Goal: Find specific page/section: Find specific page/section

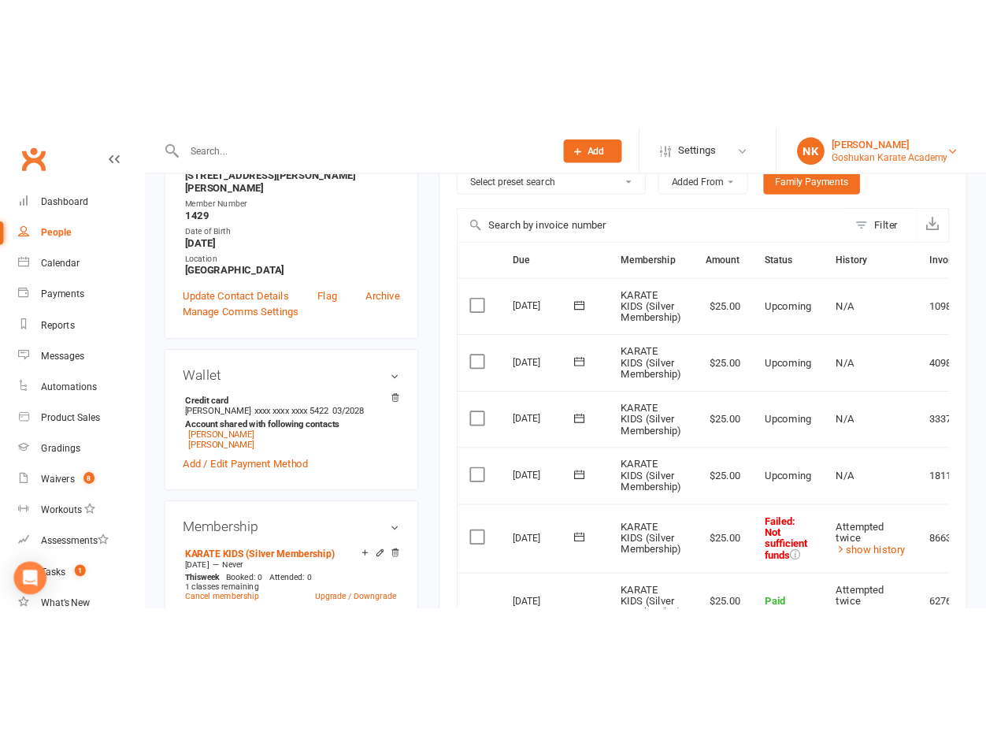
scroll to position [374, 0]
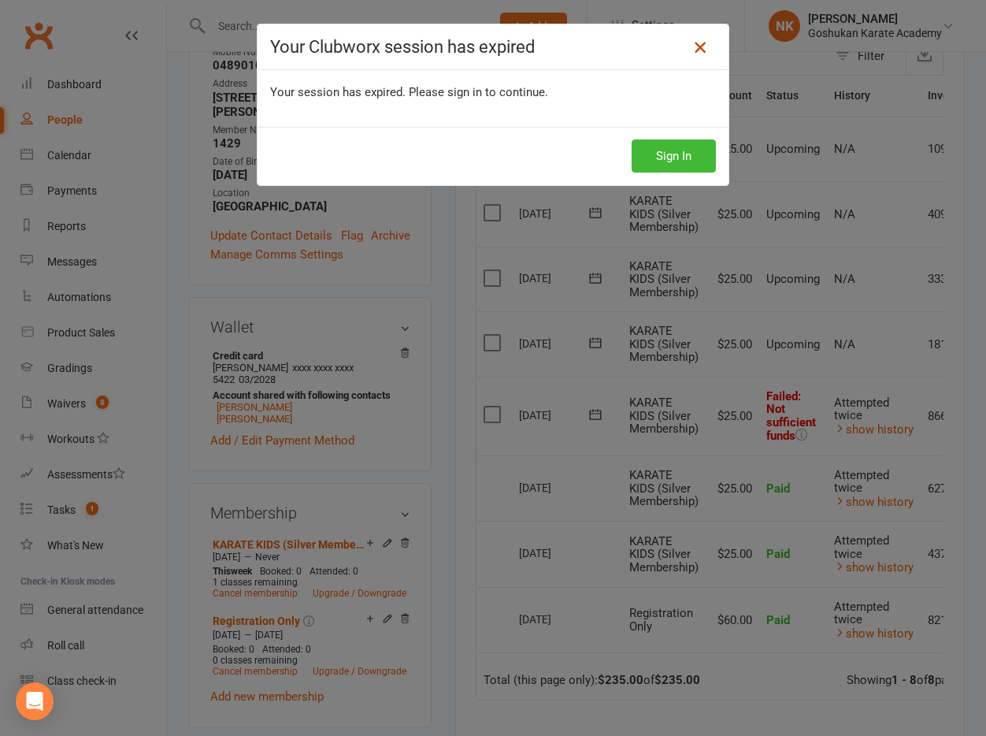
click at [701, 48] on icon at bounding box center [700, 47] width 19 height 19
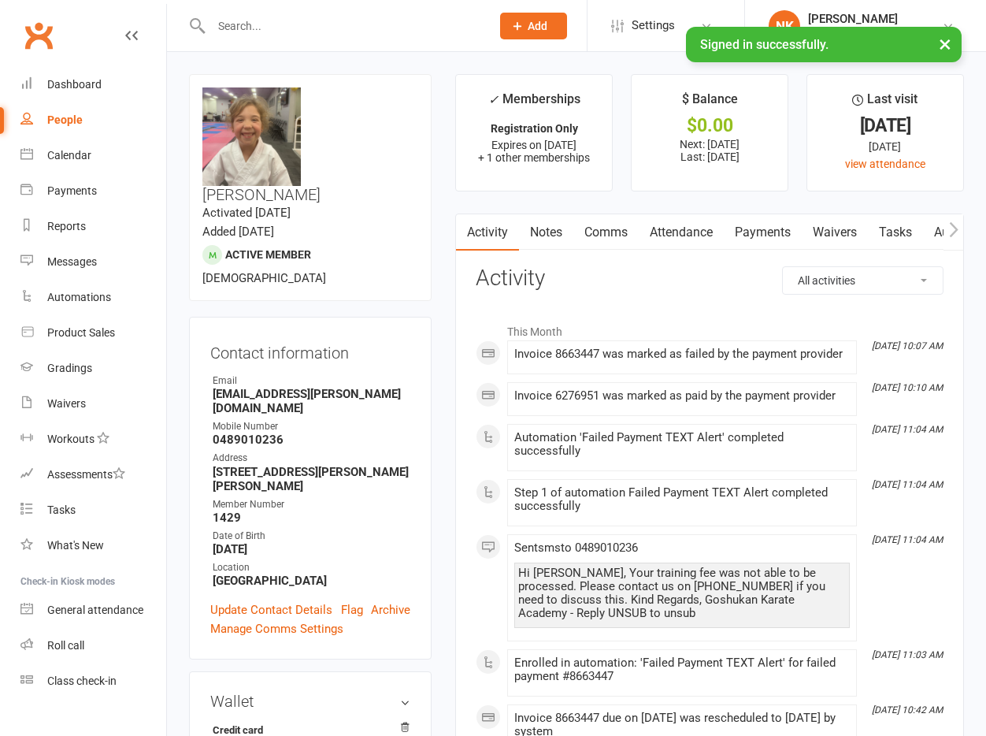
click at [273, 26] on input "text" at bounding box center [342, 26] width 273 height 22
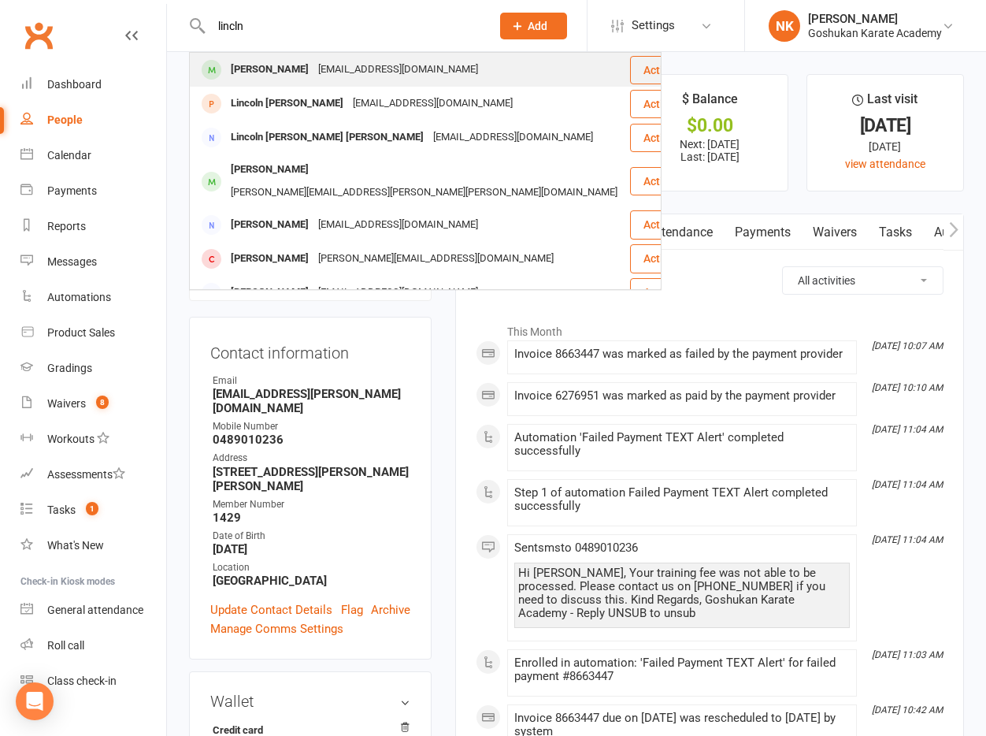
type input "lincln"
click at [286, 73] on div "[PERSON_NAME]" at bounding box center [269, 69] width 87 height 23
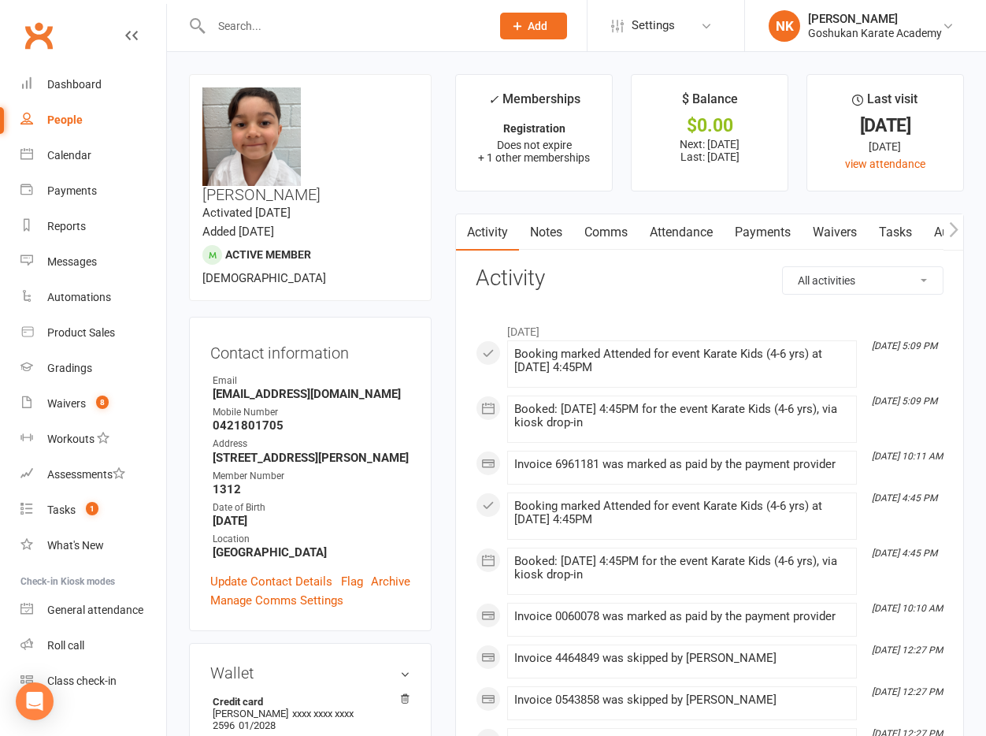
click at [748, 244] on link "Payments" at bounding box center [763, 232] width 78 height 36
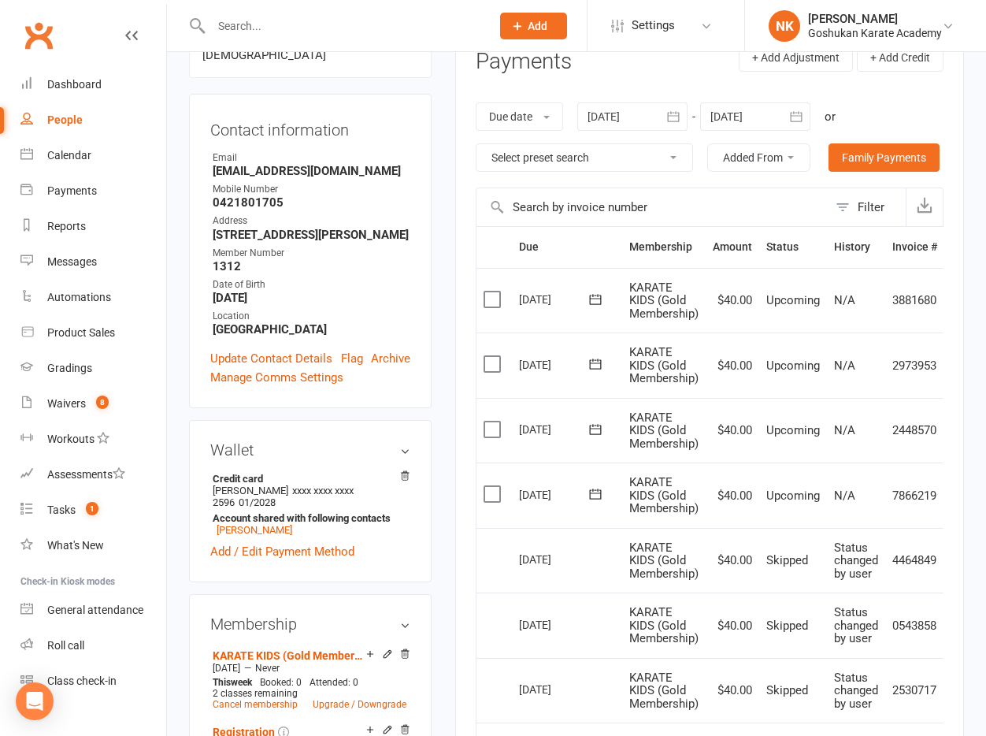
scroll to position [228, 0]
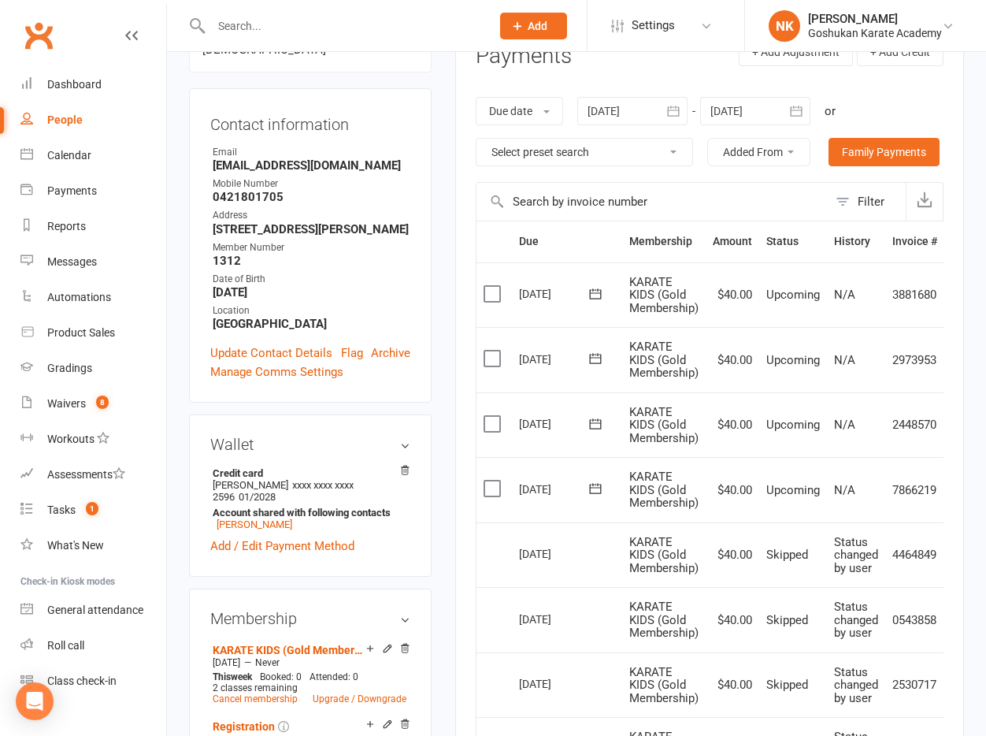
click at [58, 45] on div "Clubworx" at bounding box center [83, 45] width 166 height 58
click at [40, 35] on link "Clubworx" at bounding box center [38, 35] width 39 height 39
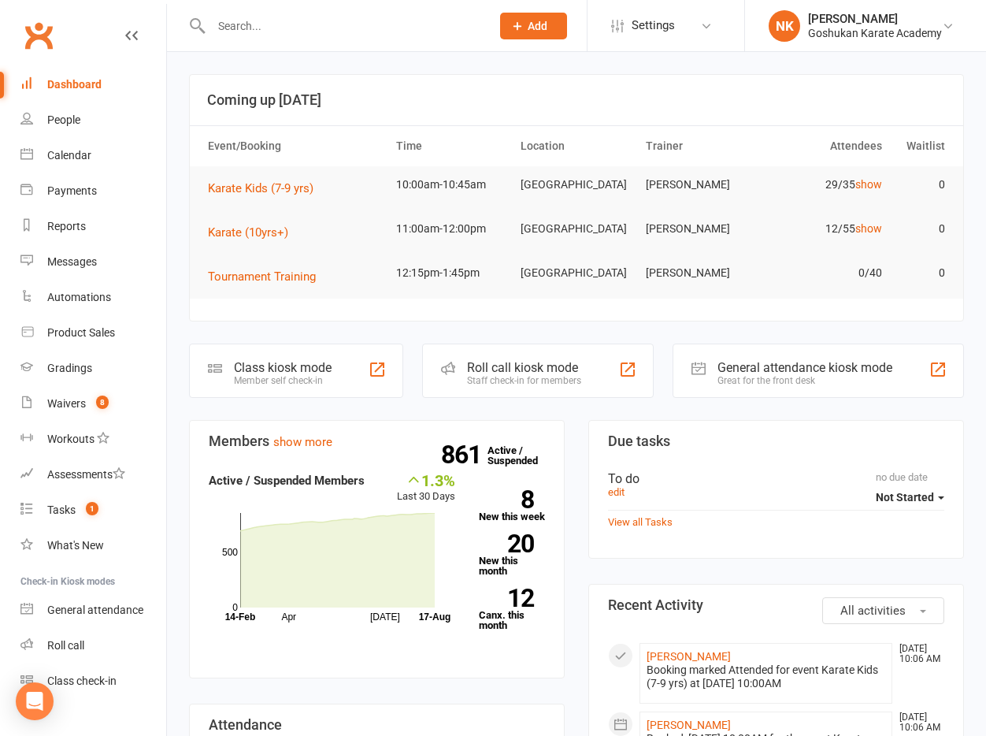
click at [249, 26] on input "text" at bounding box center [342, 26] width 273 height 22
